Goal: Task Accomplishment & Management: Manage account settings

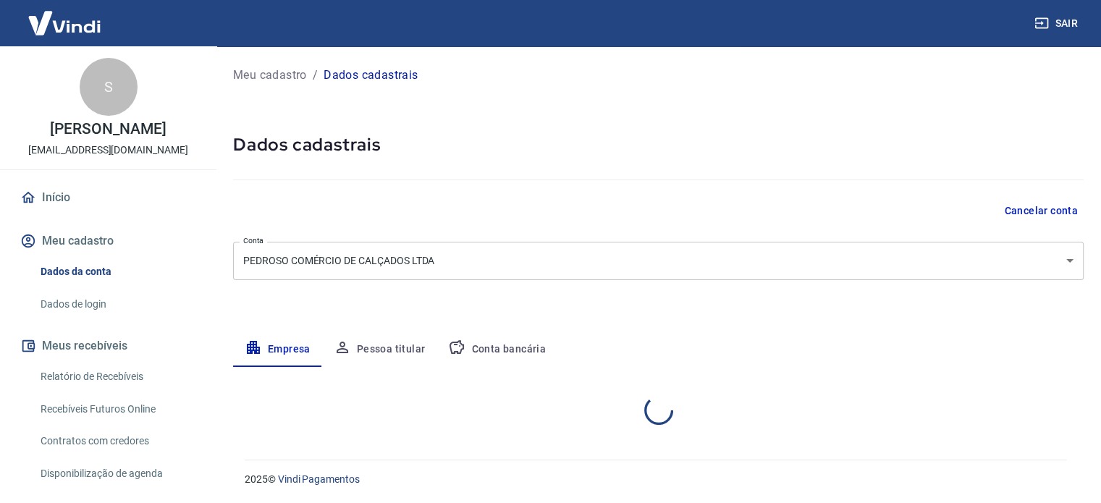
select select "MG"
select select "business"
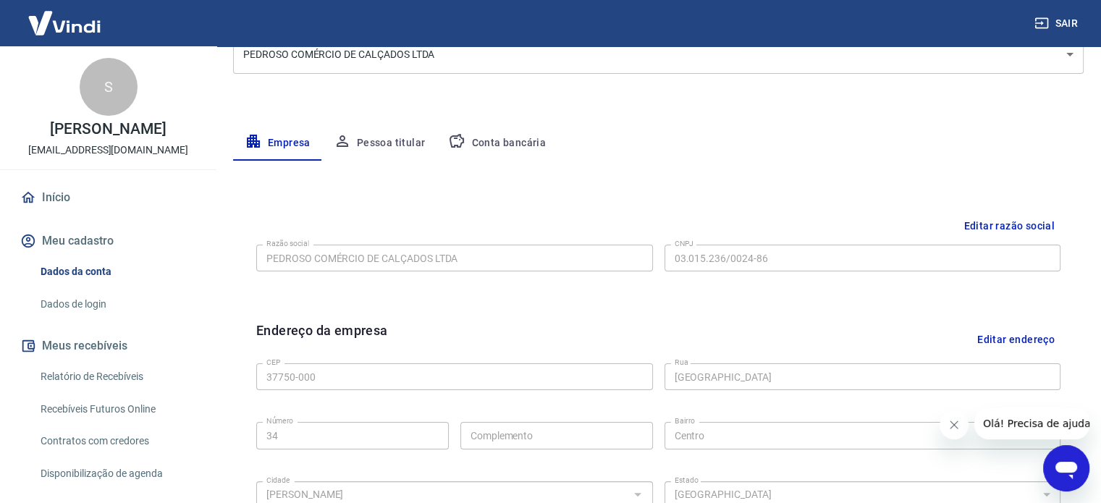
scroll to position [217, 0]
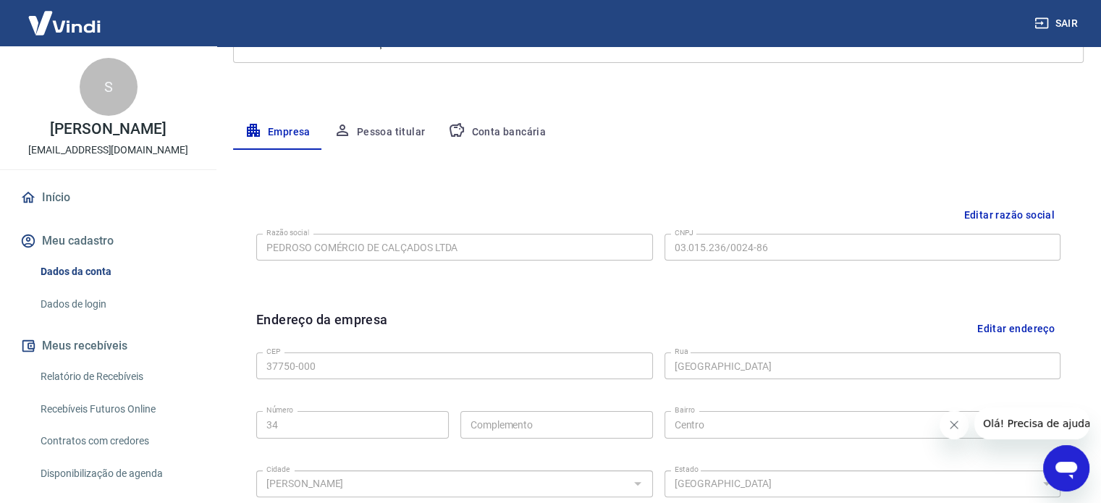
click at [379, 124] on button "Pessoa titular" at bounding box center [379, 132] width 115 height 35
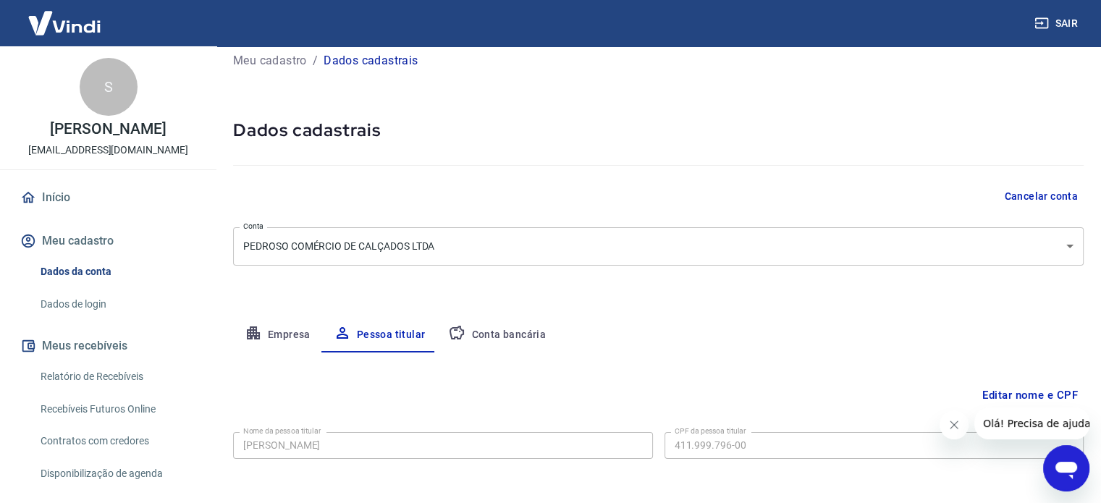
scroll to position [75, 0]
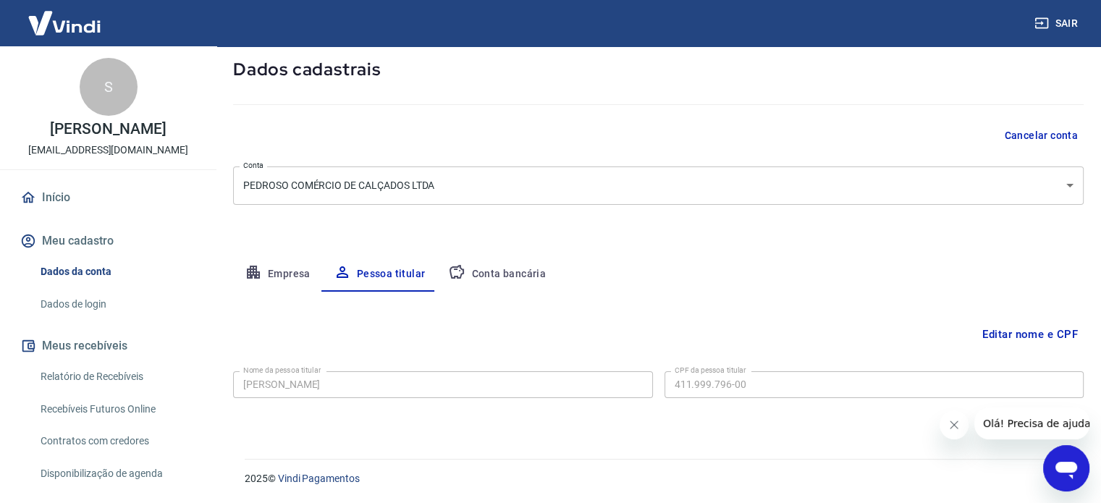
click at [470, 276] on button "Conta bancária" at bounding box center [496, 274] width 121 height 35
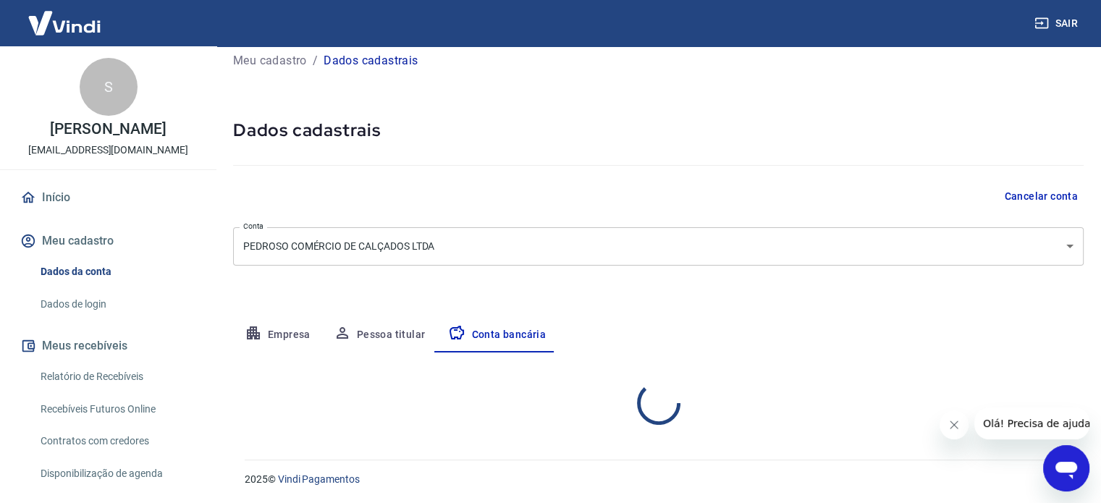
select select "1"
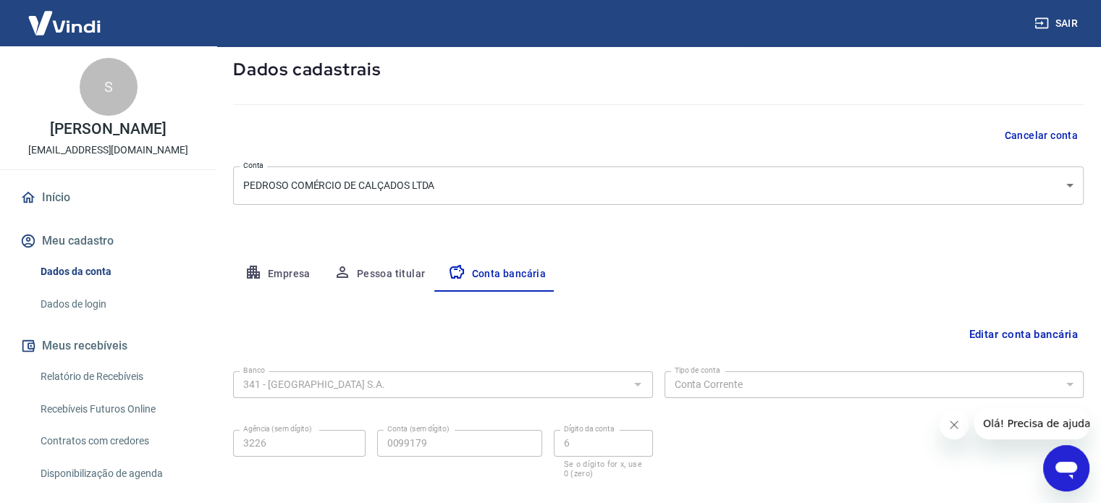
click at [271, 274] on button "Empresa" at bounding box center [277, 274] width 89 height 35
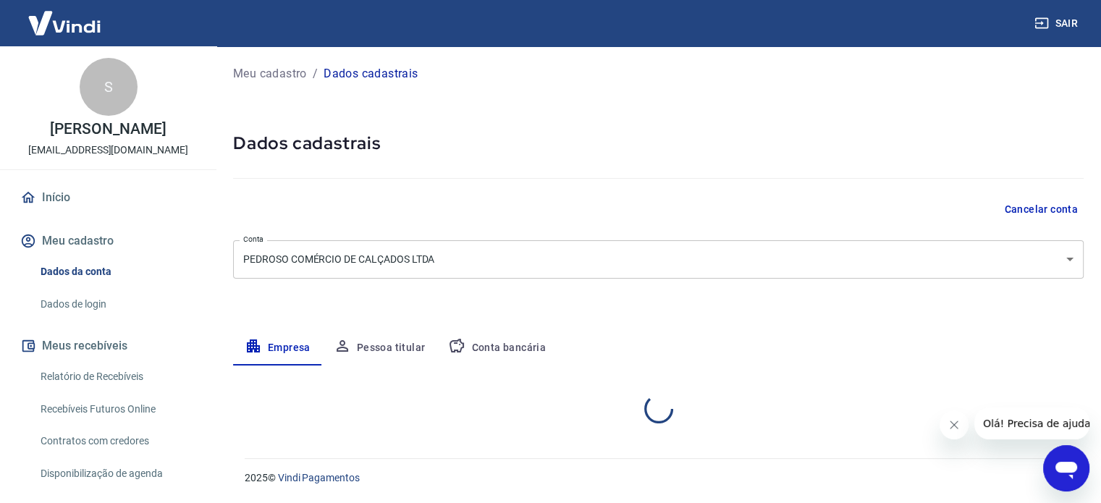
scroll to position [0, 0]
select select "MG"
select select "business"
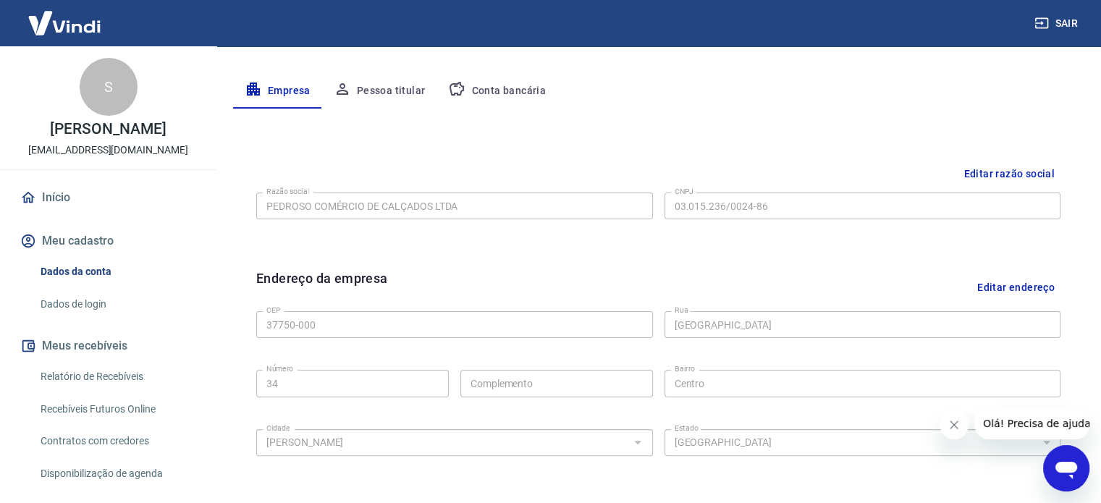
scroll to position [250, 0]
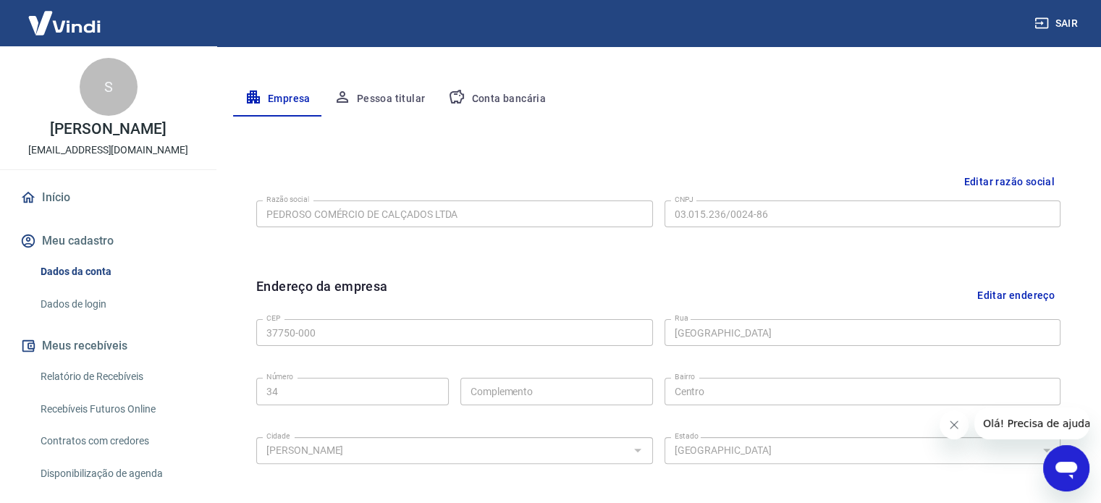
click at [393, 104] on button "Pessoa titular" at bounding box center [379, 99] width 115 height 35
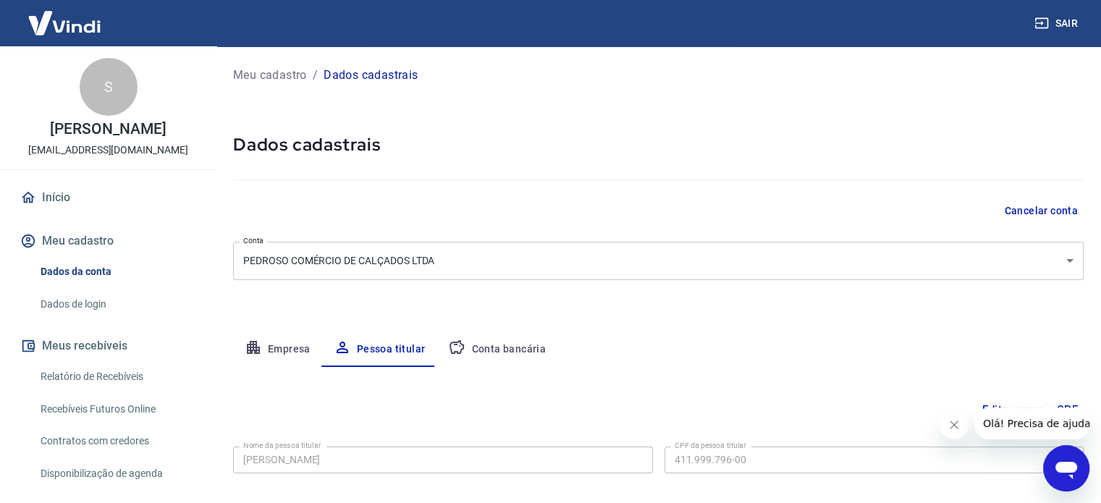
scroll to position [75, 0]
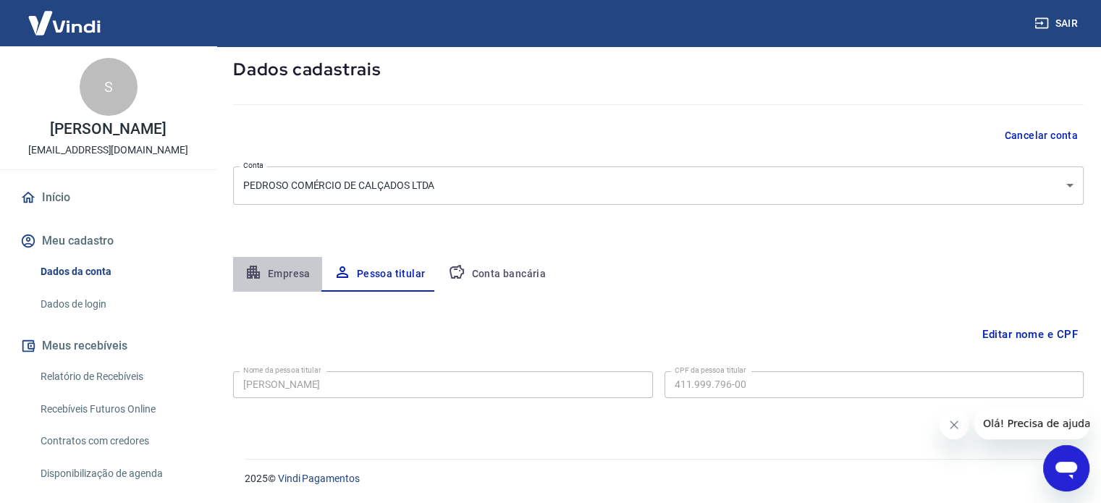
click at [284, 268] on button "Empresa" at bounding box center [277, 274] width 89 height 35
select select "MG"
select select "business"
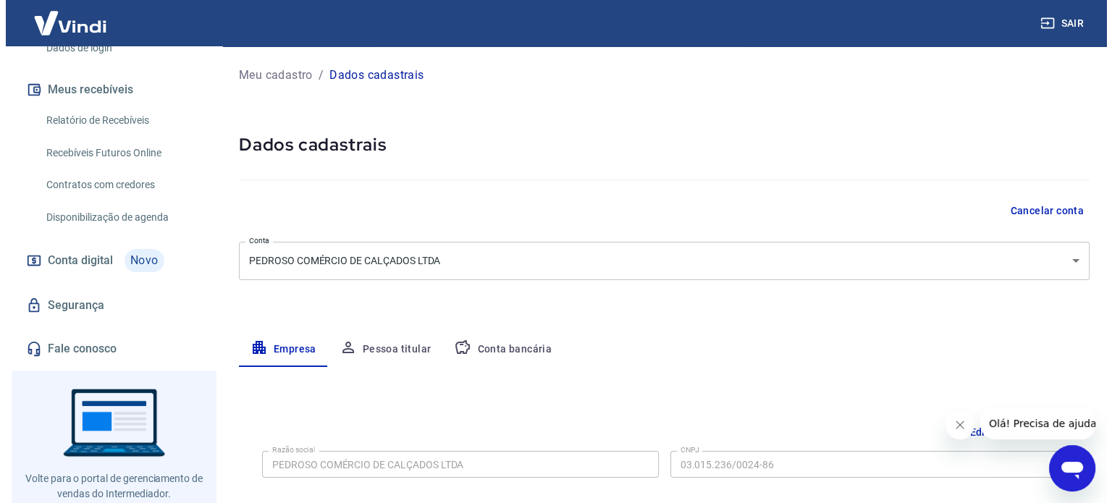
scroll to position [292, 0]
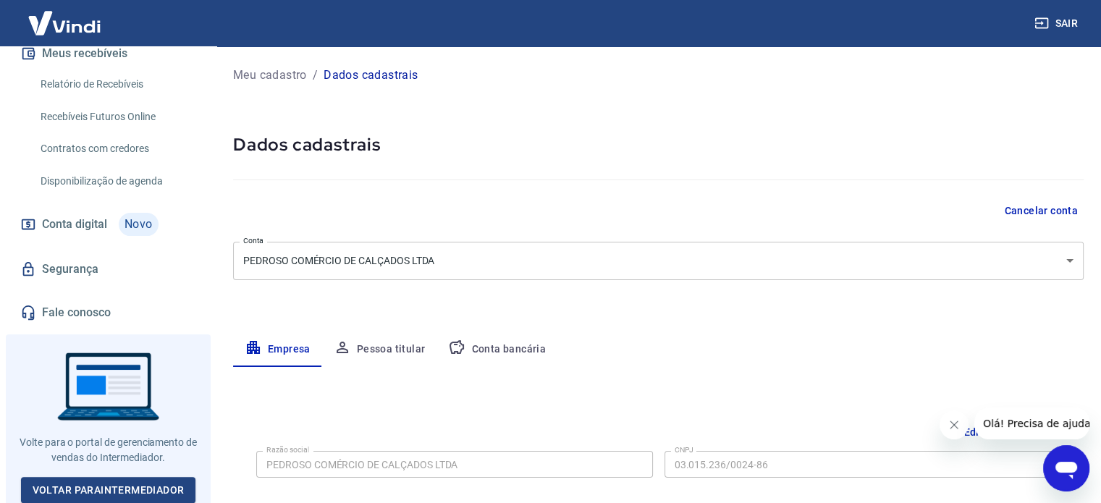
click at [116, 222] on link "Conta digital Novo" at bounding box center [108, 224] width 182 height 35
